Goal: Check status: Check status

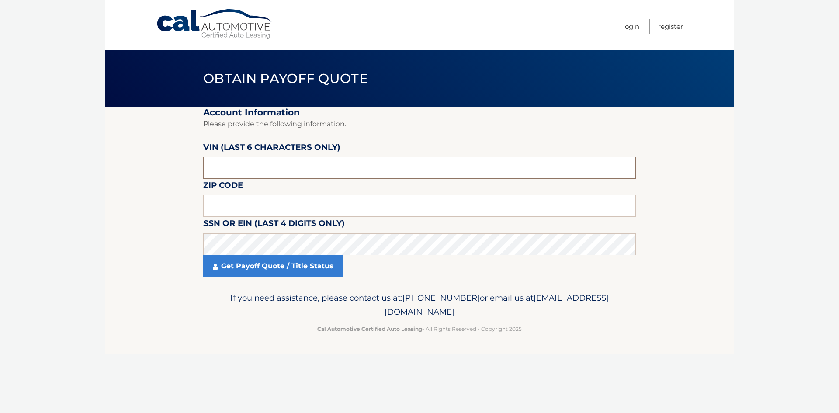
click at [364, 166] on input "text" at bounding box center [419, 168] width 433 height 22
paste input "047953"
type input "047953"
drag, startPoint x: 359, startPoint y: 205, endPoint x: 352, endPoint y: 205, distance: 7.0
click at [359, 206] on input "text" at bounding box center [419, 206] width 433 height 22
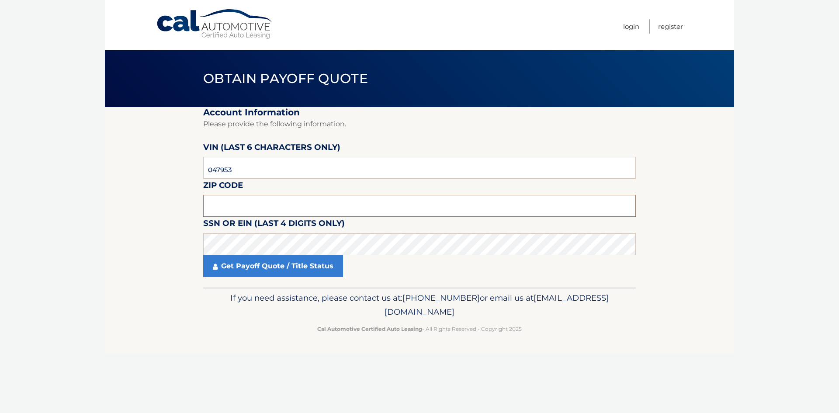
paste input "12789"
type input "12789"
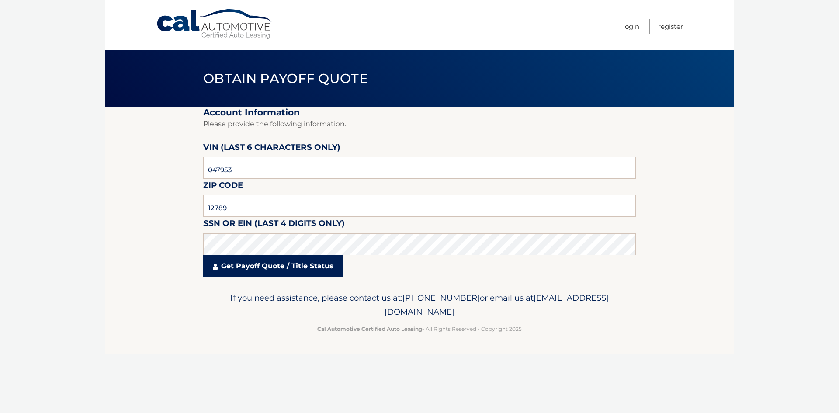
click at [259, 267] on link "Get Payoff Quote / Title Status" at bounding box center [273, 266] width 140 height 22
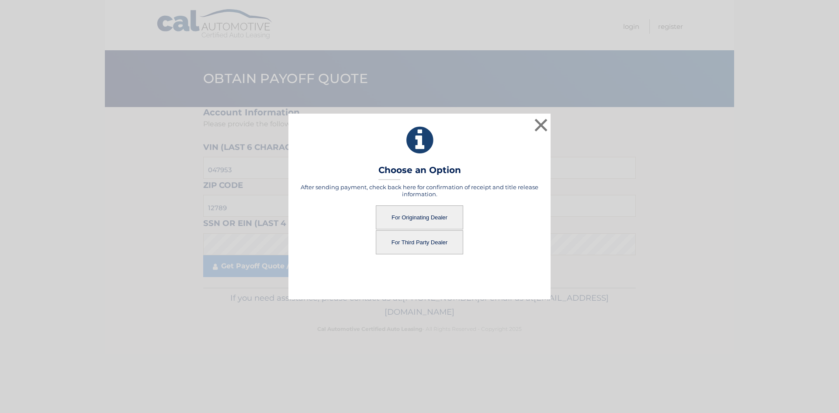
click at [422, 220] on button "For Originating Dealer" at bounding box center [419, 217] width 87 height 24
click at [501, 239] on div "For Third Party Dealer" at bounding box center [419, 242] width 240 height 24
click at [439, 215] on button "For Originating Dealer" at bounding box center [419, 217] width 87 height 24
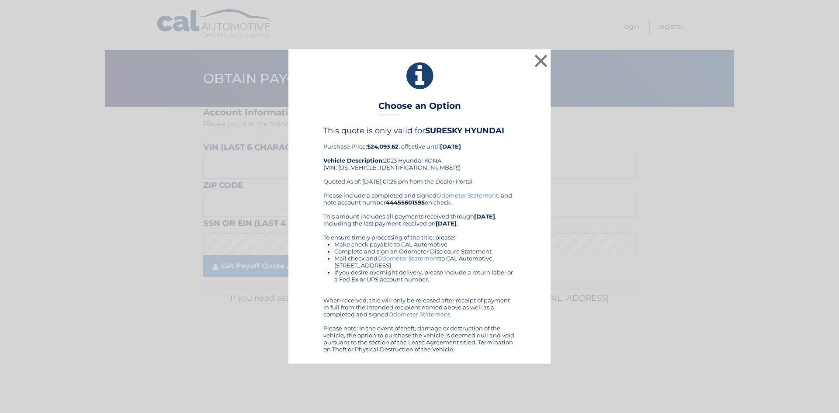
click at [382, 146] on b "$24,093.62" at bounding box center [382, 146] width 31 height 7
copy b "24,093.62"
click at [515, 243] on li "Make check payable to CAL Automotive" at bounding box center [424, 244] width 181 height 7
